Goal: Book appointment/travel/reservation

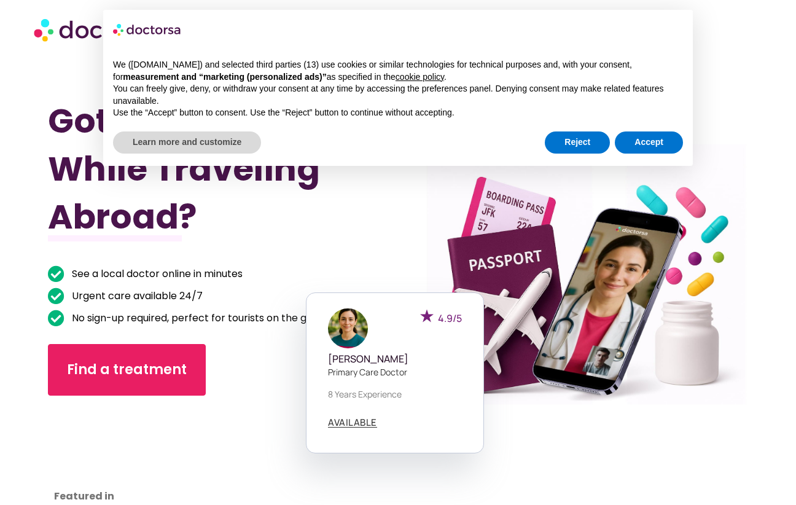
click at [248, 287] on li "Urgent care available 24/7" at bounding box center [197, 297] width 298 height 20
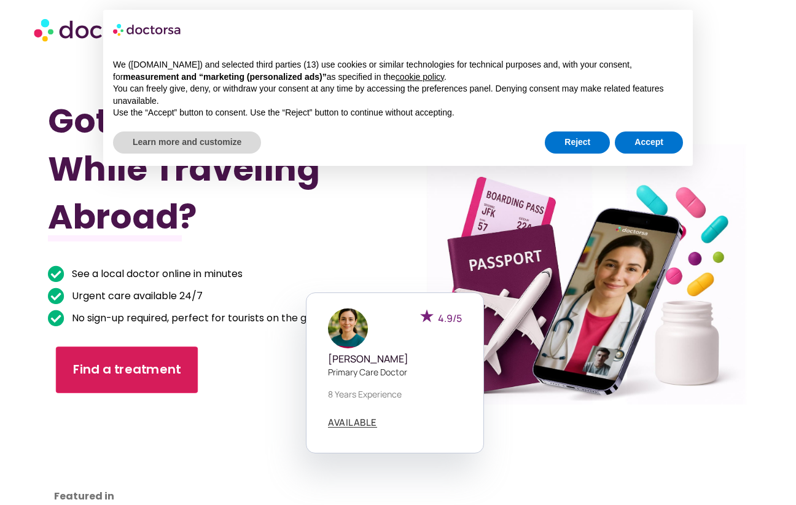
click at [115, 364] on span "Find a treatment" at bounding box center [127, 370] width 108 height 18
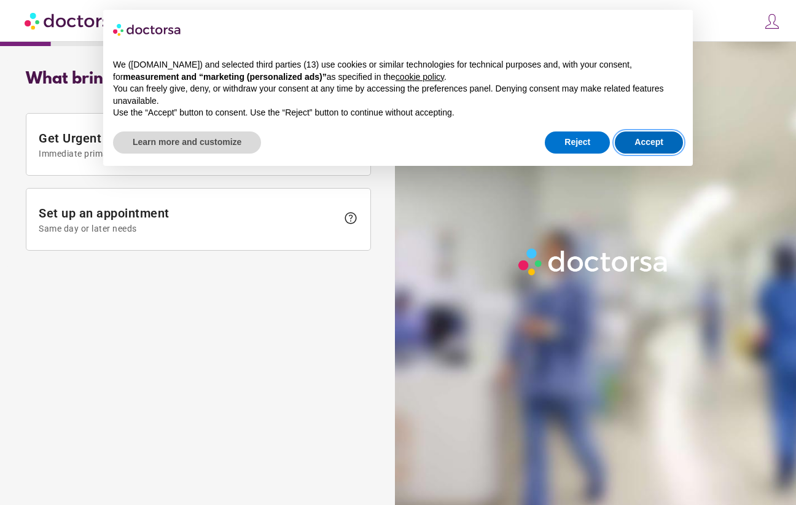
click at [647, 146] on button "Accept" at bounding box center [649, 142] width 68 height 22
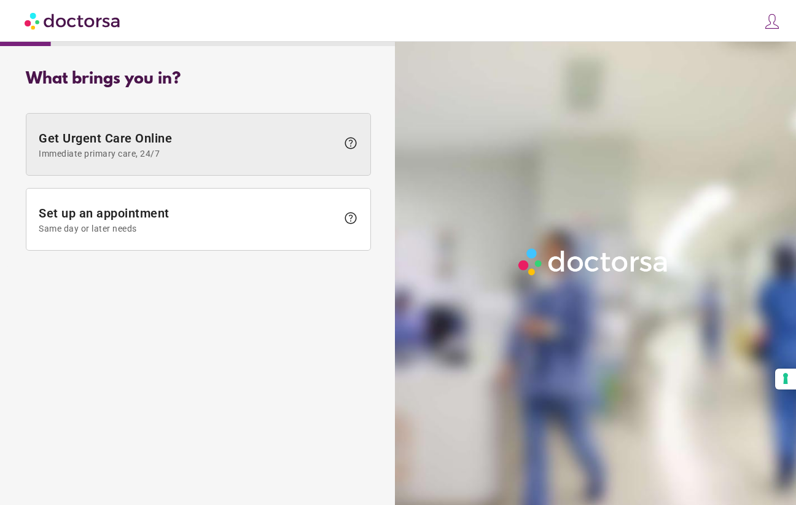
click at [210, 141] on span "Get Urgent Care Online Immediate primary care, 24/7" at bounding box center [188, 145] width 298 height 28
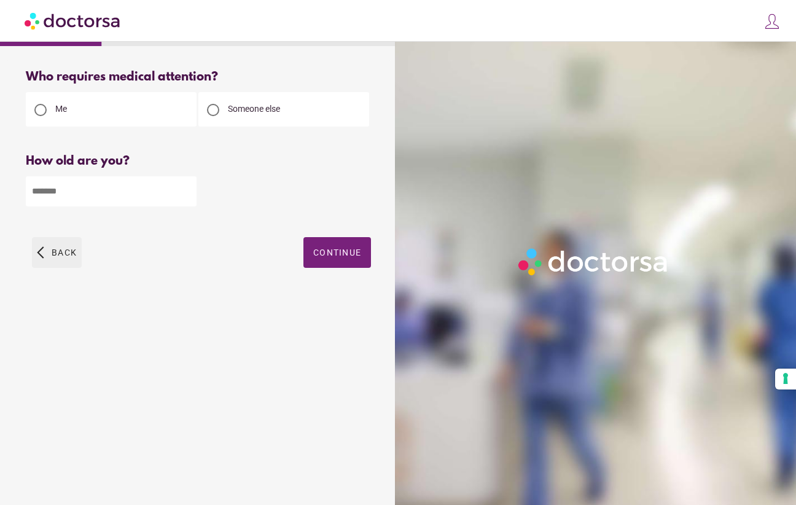
click at [75, 253] on span "Back" at bounding box center [64, 253] width 25 height 10
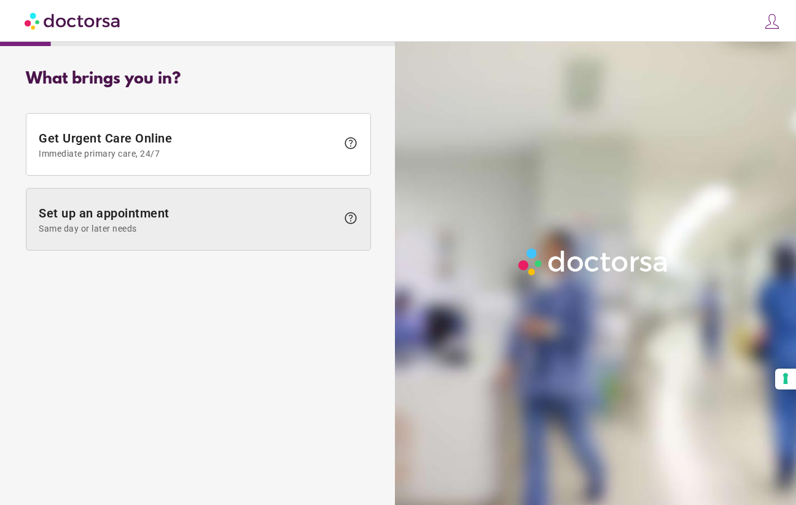
click at [283, 234] on span at bounding box center [198, 219] width 344 height 61
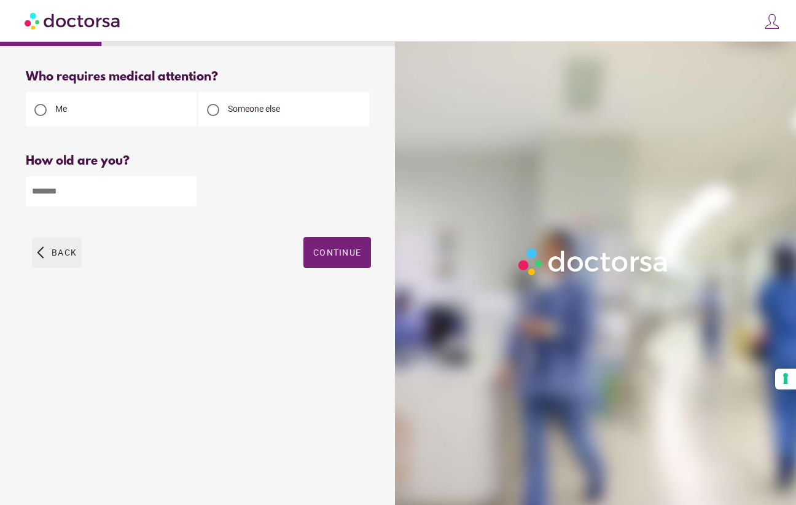
click at [54, 245] on span "button" at bounding box center [57, 252] width 50 height 31
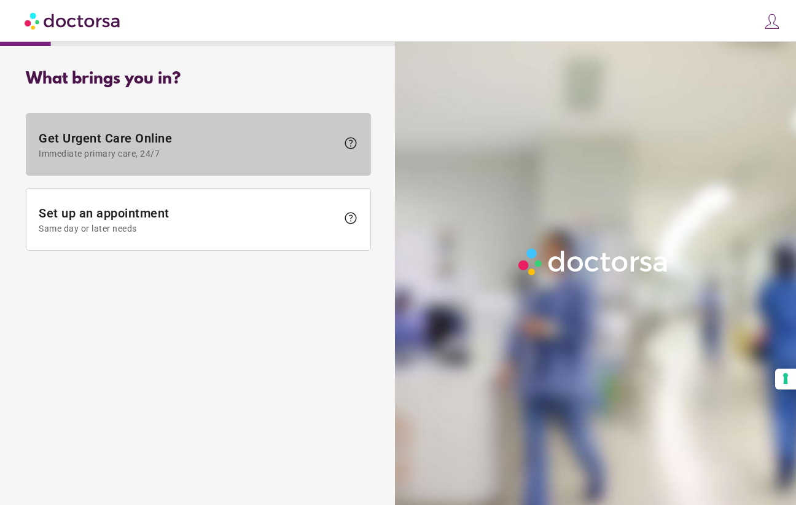
drag, startPoint x: 130, startPoint y: 155, endPoint x: 117, endPoint y: 370, distance: 214.7
click at [117, 370] on div "What brings you in? Get Urgent Care Online Immediate primary care, 24/7 help Se…" at bounding box center [198, 268] width 384 height 416
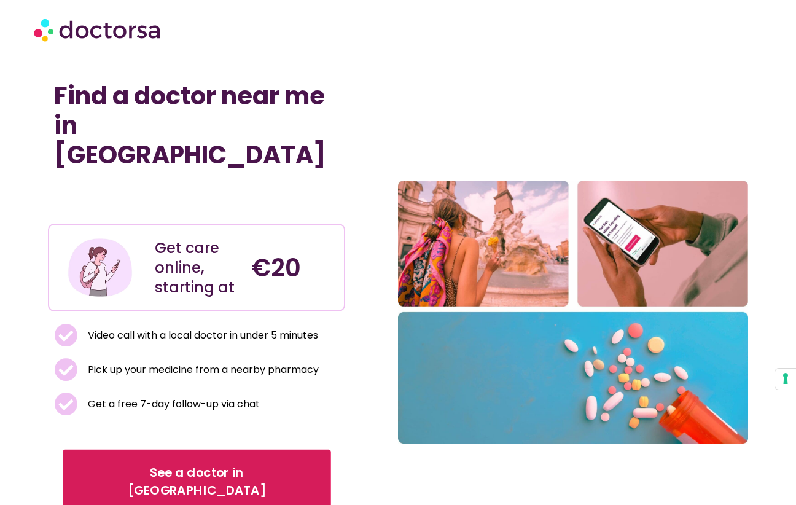
click at [168, 464] on span "See a doctor in Italy" at bounding box center [196, 482] width 233 height 36
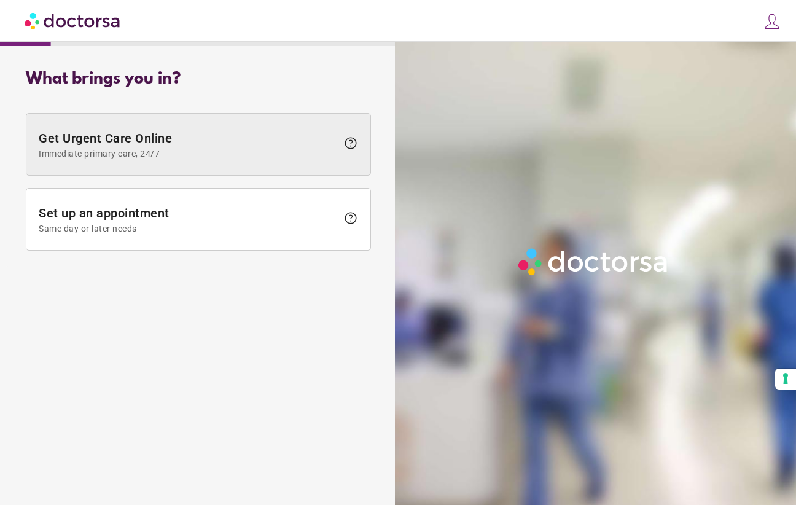
click at [202, 152] on span "Immediate primary care, 24/7" at bounding box center [188, 154] width 298 height 10
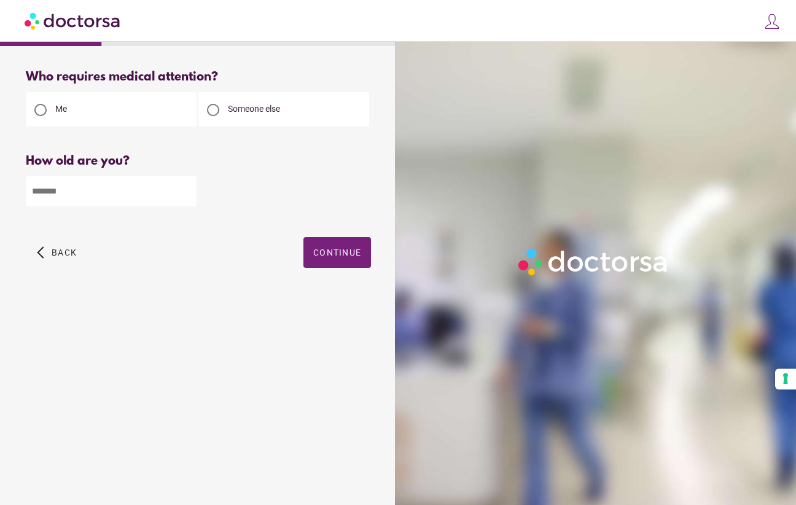
click at [130, 198] on input "number" at bounding box center [111, 191] width 171 height 30
type input "**"
click at [357, 267] on span "button" at bounding box center [337, 252] width 68 height 31
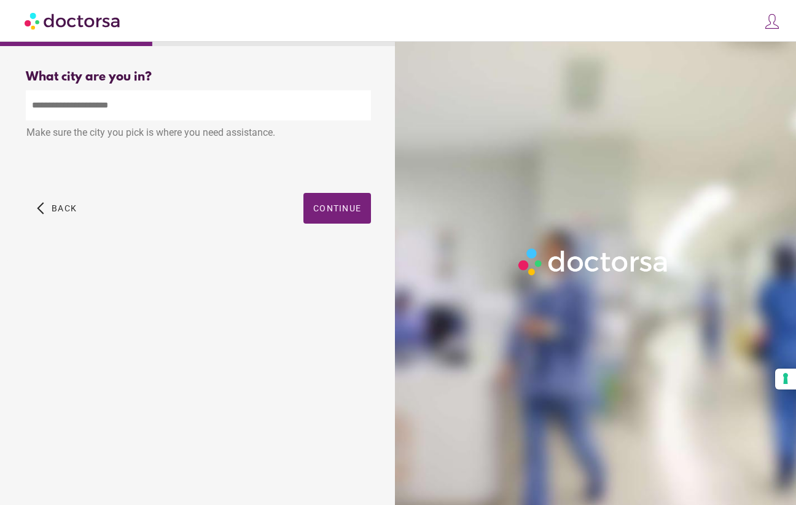
click at [129, 107] on input "text" at bounding box center [198, 105] width 345 height 30
click at [243, 166] on div "City Not Found. Please begin typing the city name and select the correct option…" at bounding box center [198, 160] width 345 height 21
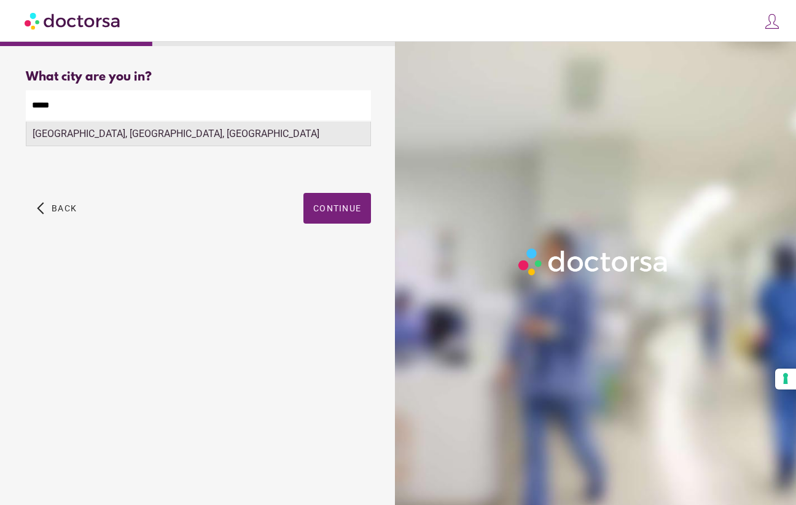
click at [249, 135] on div "Padova, Padua, Italy" at bounding box center [198, 134] width 344 height 25
type input "**********"
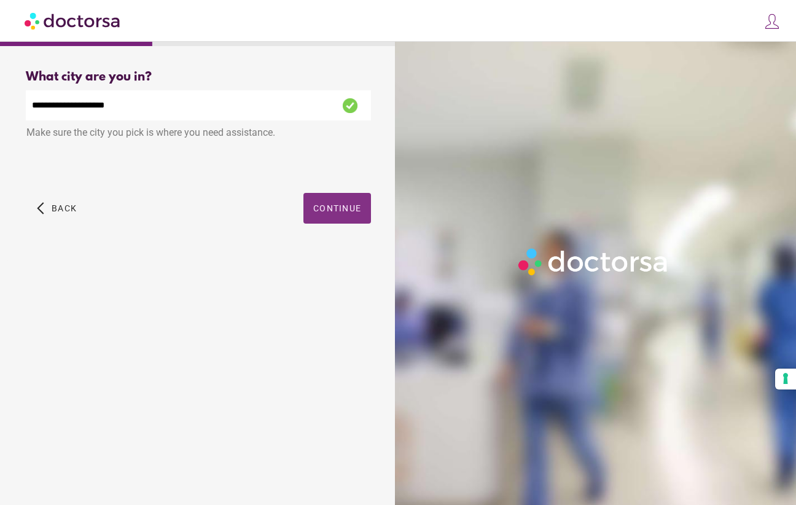
click at [318, 211] on span "Continue" at bounding box center [337, 208] width 48 height 10
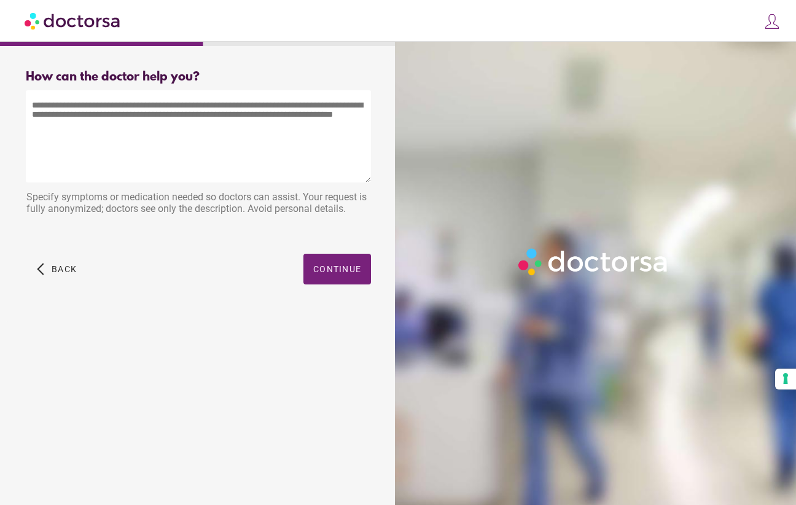
click at [175, 130] on textarea at bounding box center [198, 136] width 345 height 92
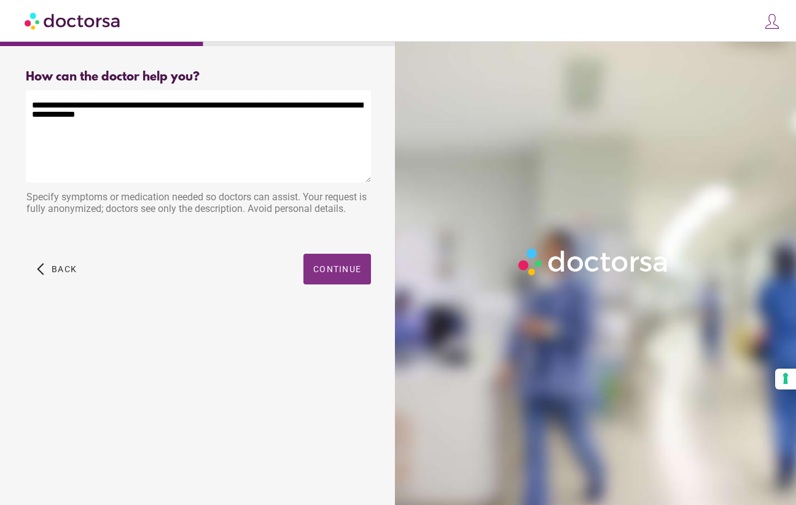
type textarea "**********"
click at [341, 271] on span "Continue" at bounding box center [337, 269] width 48 height 10
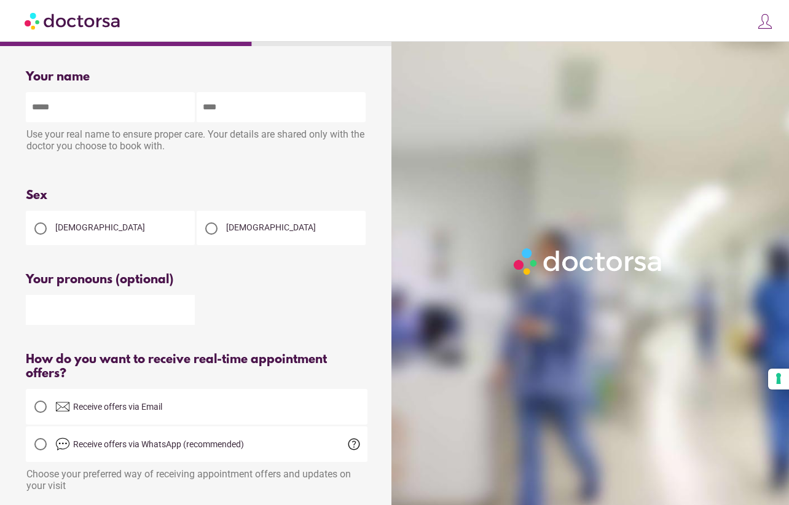
click at [257, 243] on div "[DEMOGRAPHIC_DATA]" at bounding box center [281, 228] width 169 height 34
click at [251, 240] on div "[DEMOGRAPHIC_DATA]" at bounding box center [281, 228] width 169 height 34
click at [233, 229] on span "[DEMOGRAPHIC_DATA]" at bounding box center [271, 227] width 90 height 10
click at [83, 103] on input "text" at bounding box center [110, 107] width 169 height 30
type input "******"
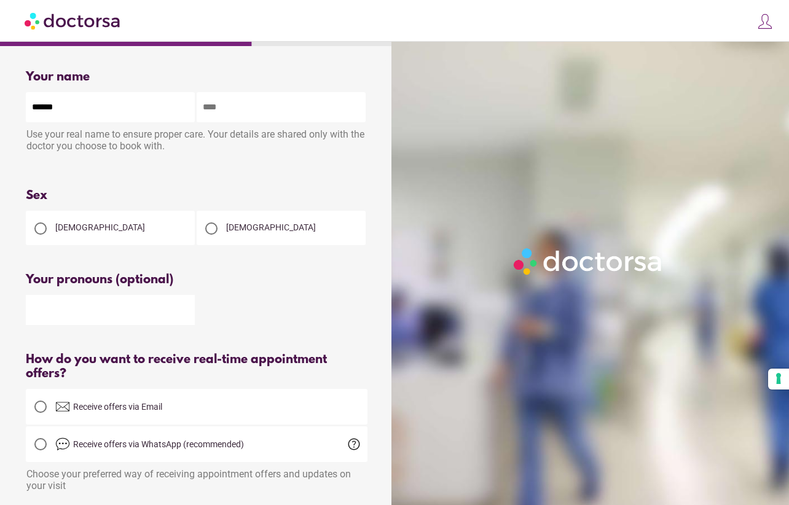
type input "**********"
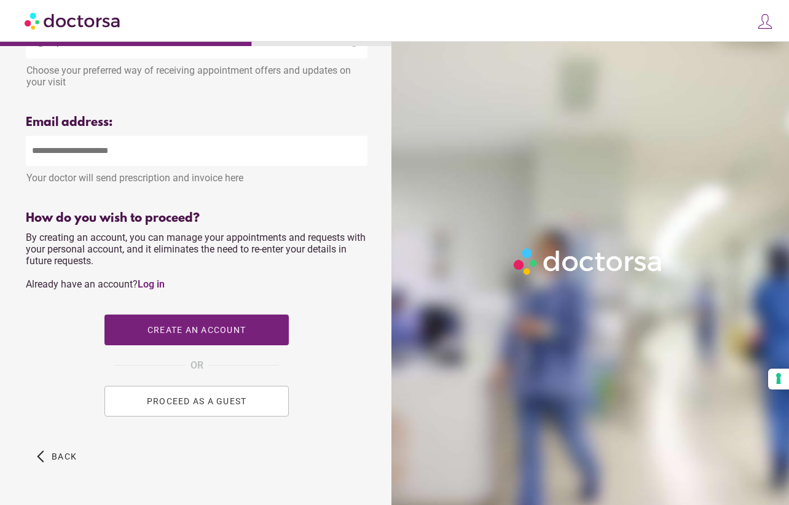
scroll to position [442, 0]
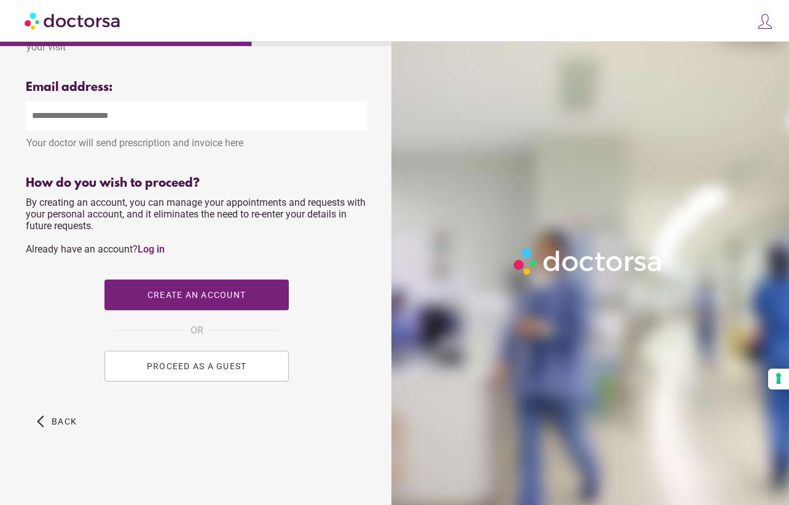
click at [207, 371] on button "PROCEED AS A GUEST" at bounding box center [196, 366] width 184 height 31
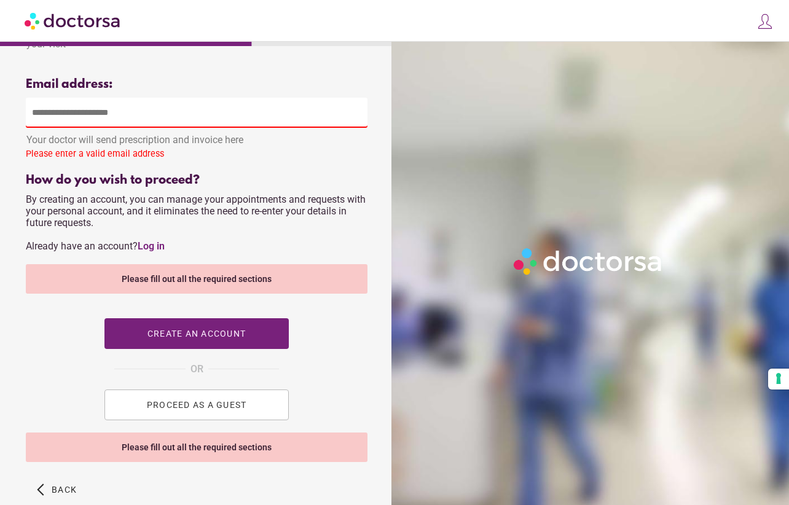
click at [90, 115] on input "email" at bounding box center [196, 113] width 341 height 30
type input "**********"
click at [158, 250] on link "Log in" at bounding box center [151, 246] width 27 height 12
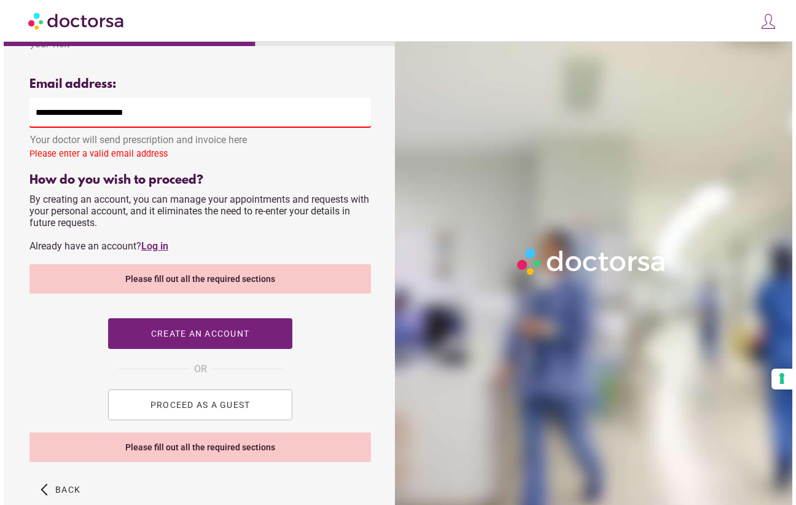
scroll to position [427, 0]
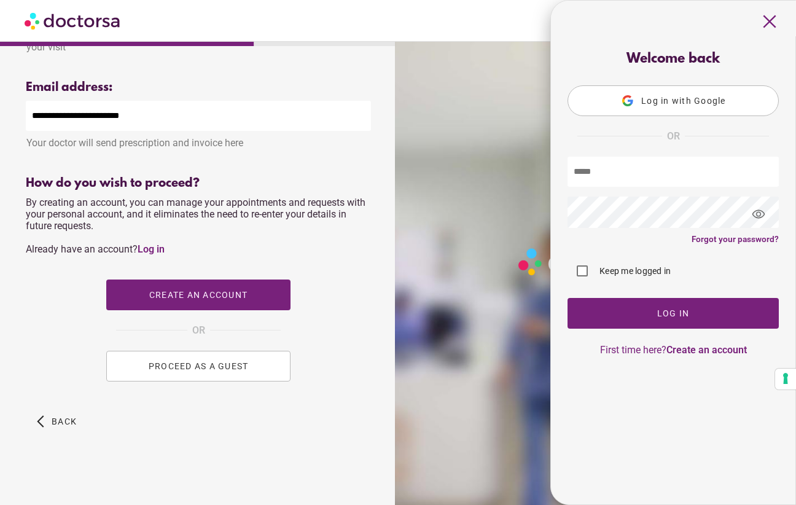
click at [707, 105] on span "Log in with Google" at bounding box center [683, 101] width 85 height 10
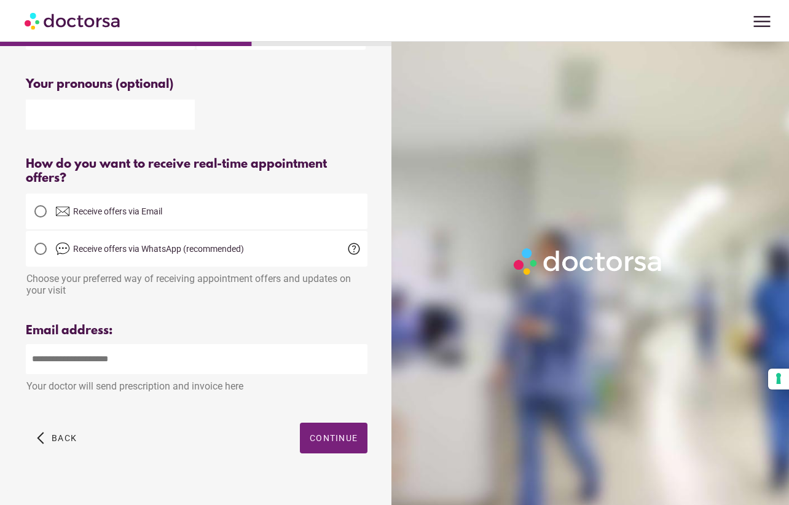
scroll to position [216, 0]
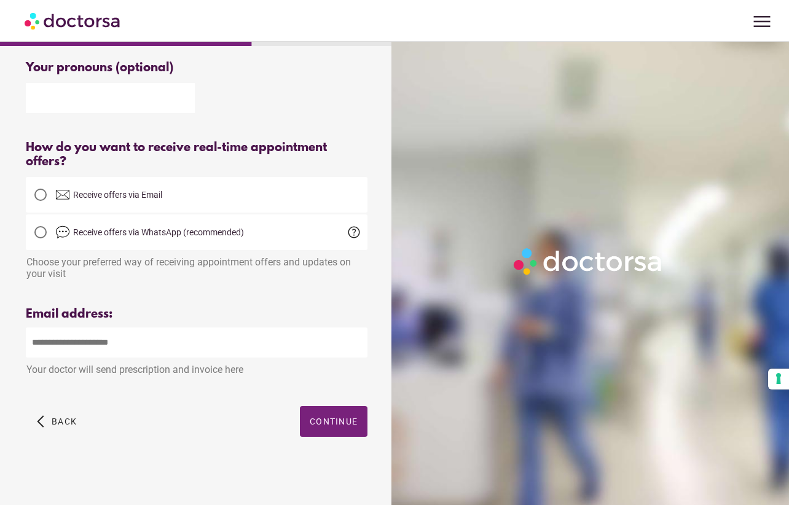
click at [135, 344] on input "email" at bounding box center [196, 342] width 341 height 30
type input "**********"
click at [354, 427] on span "button" at bounding box center [334, 421] width 68 height 31
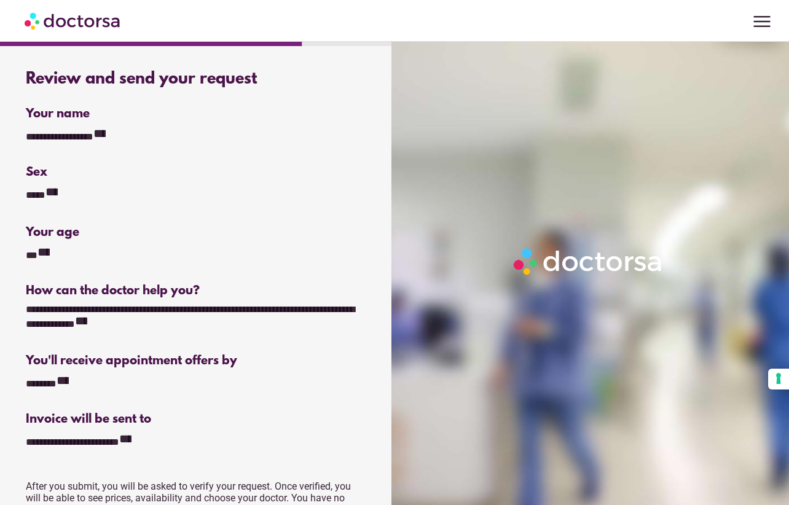
scroll to position [228, 0]
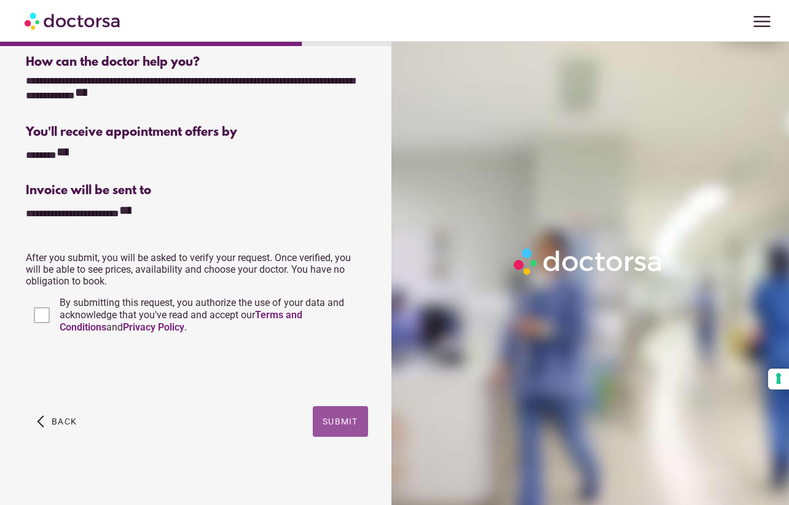
click at [329, 424] on span "Submit" at bounding box center [340, 421] width 36 height 10
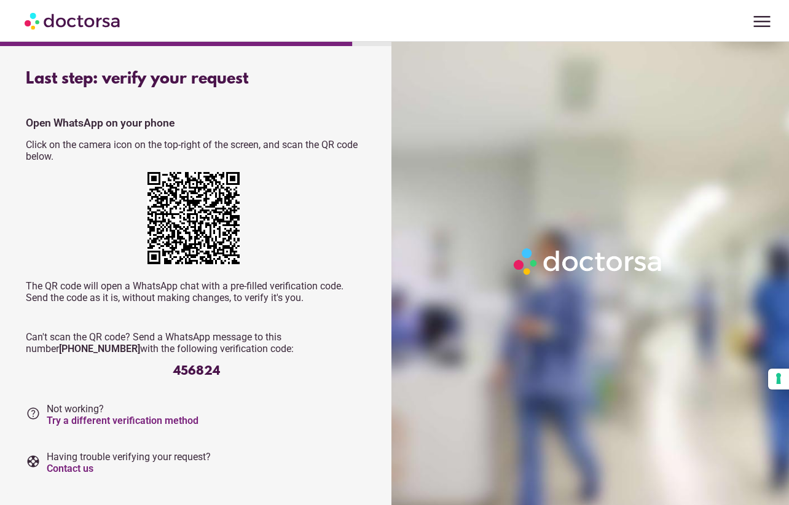
click at [200, 374] on div "456824" at bounding box center [196, 371] width 341 height 14
copy div "456824"
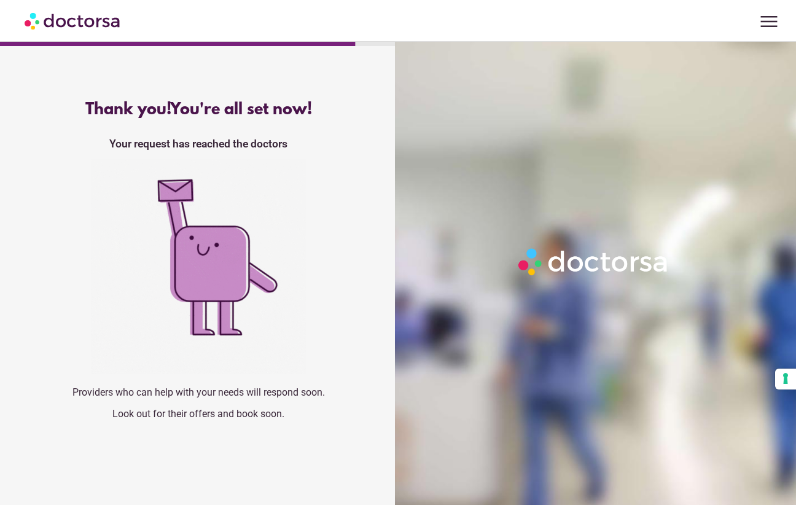
click at [386, 202] on div "Thank you! You're all set now! Your request has reached the doctors Providers w…" at bounding box center [198, 265] width 384 height 348
